Goal: Information Seeking & Learning: Find specific fact

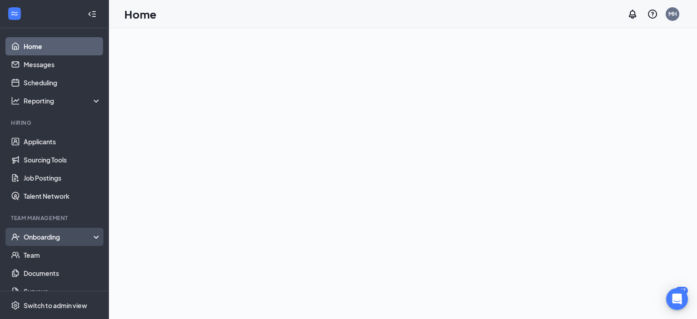
click at [46, 229] on div "Onboarding" at bounding box center [54, 237] width 109 height 18
click at [49, 254] on link "Overview" at bounding box center [63, 255] width 78 height 18
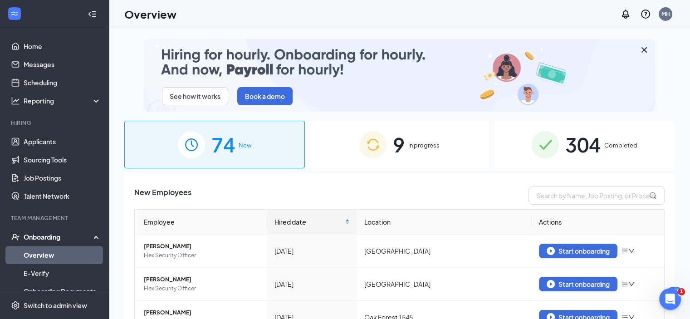
click at [579, 144] on span "304" at bounding box center [582, 144] width 35 height 31
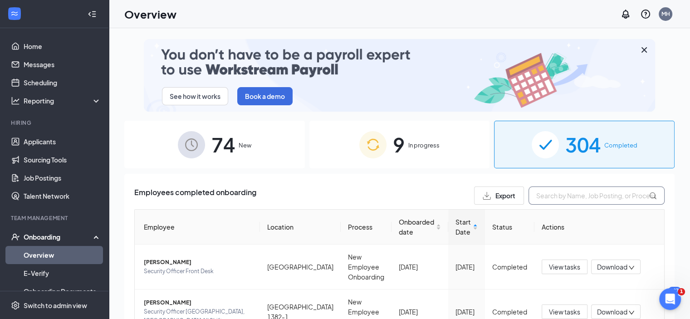
click at [544, 196] on input "text" at bounding box center [596, 195] width 136 height 18
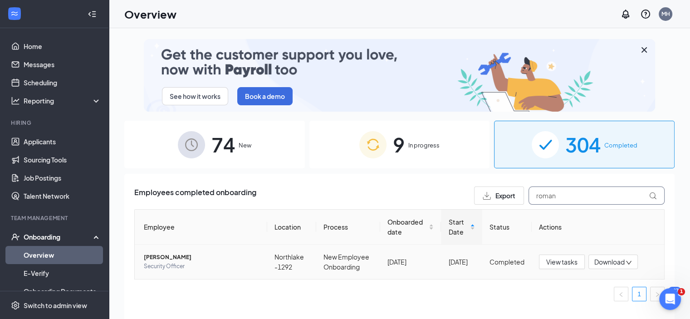
type input "roman"
click at [175, 254] on span "[PERSON_NAME]" at bounding box center [202, 257] width 116 height 9
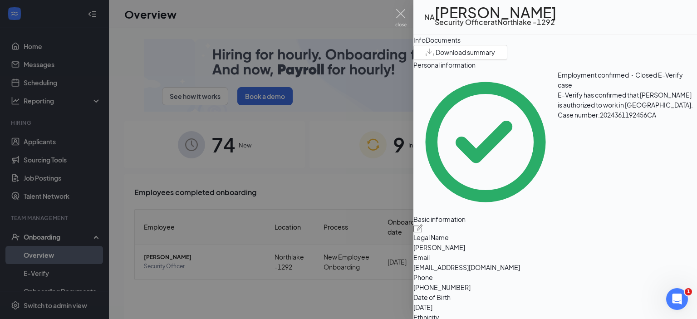
click at [460, 45] on div "Documents" at bounding box center [442, 40] width 35 height 10
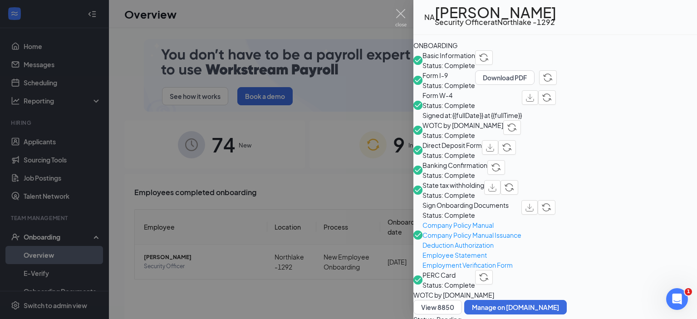
scroll to position [272, 0]
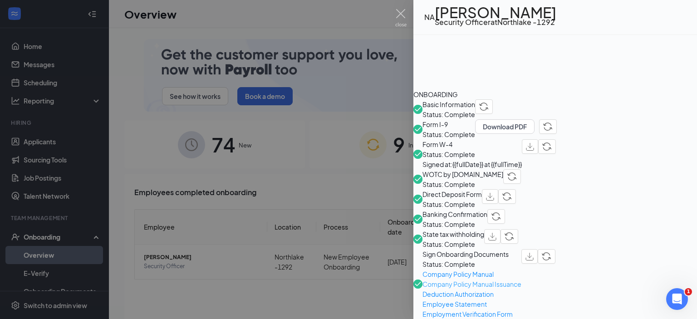
click at [511, 279] on span "Company Policy Manual Issuance" at bounding box center [471, 284] width 99 height 10
